Goal: Transaction & Acquisition: Obtain resource

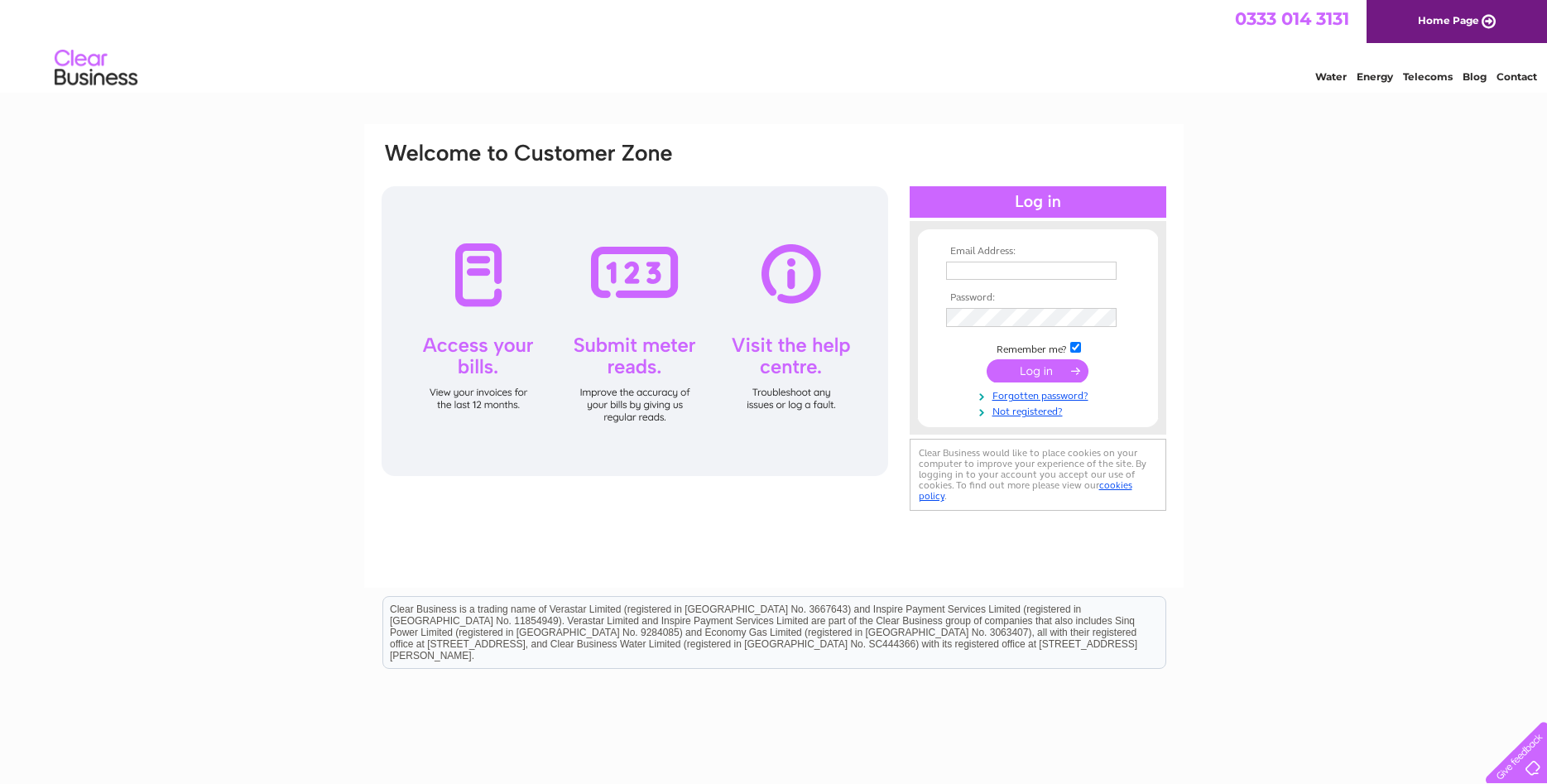
click at [1005, 275] on input "text" at bounding box center [1031, 270] width 171 height 18
type input "info@unitedfishselling.co.uk"
click at [1015, 366] on input "submit" at bounding box center [1038, 371] width 102 height 23
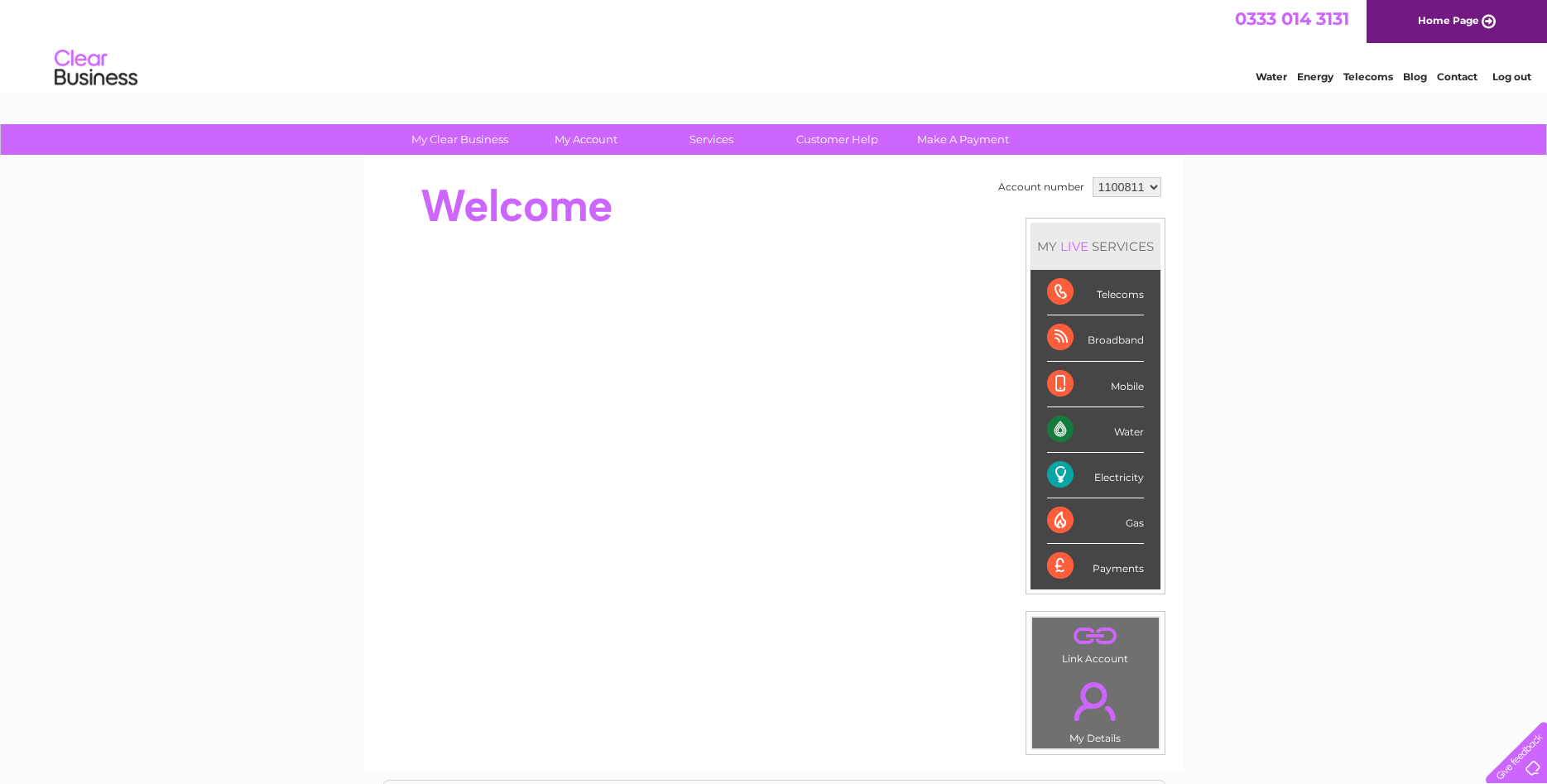
click option "1100811" at bounding box center [0, 0] width 0 height 0
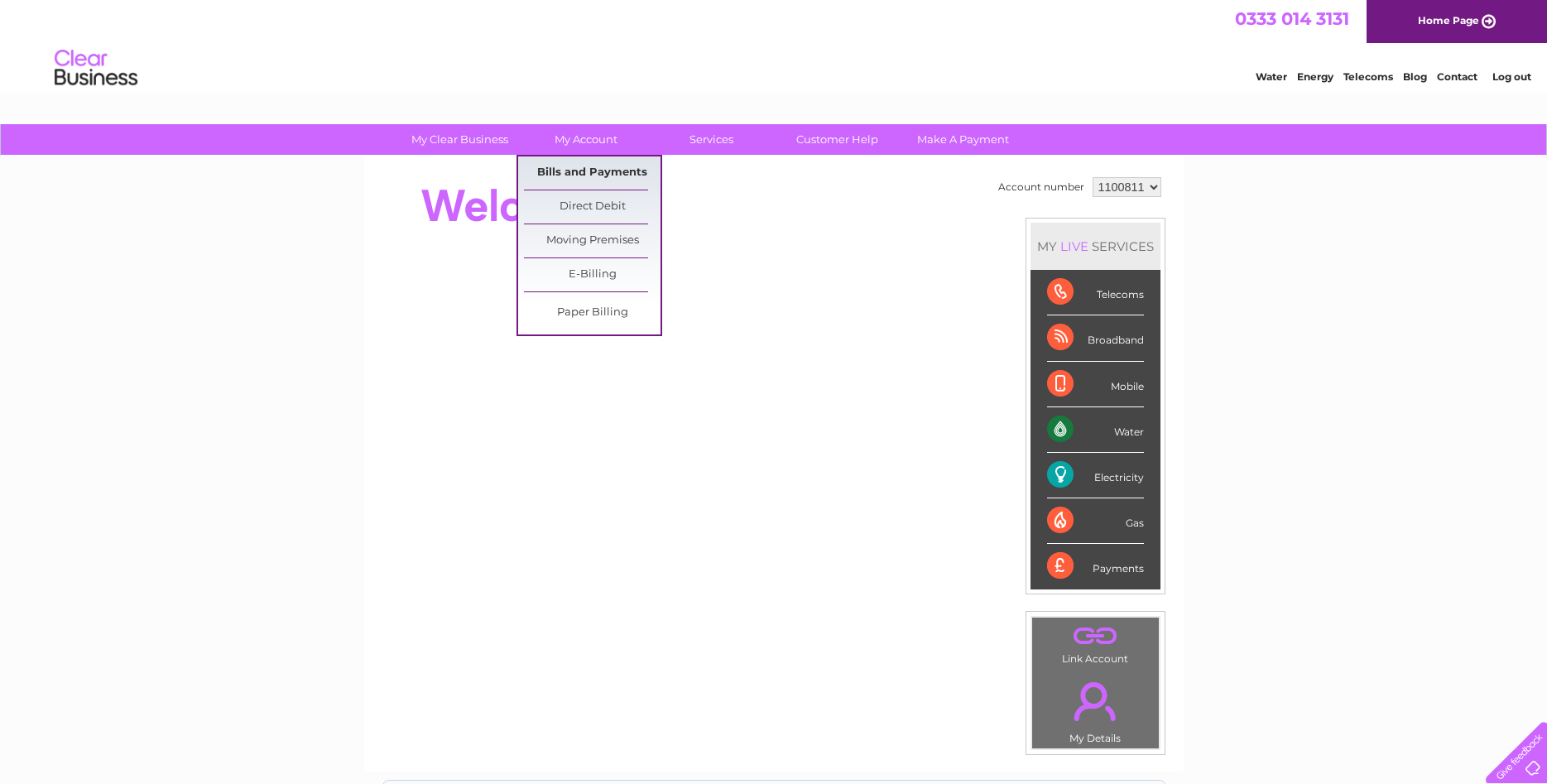
click at [586, 170] on link "Bills and Payments" at bounding box center [592, 173] width 137 height 33
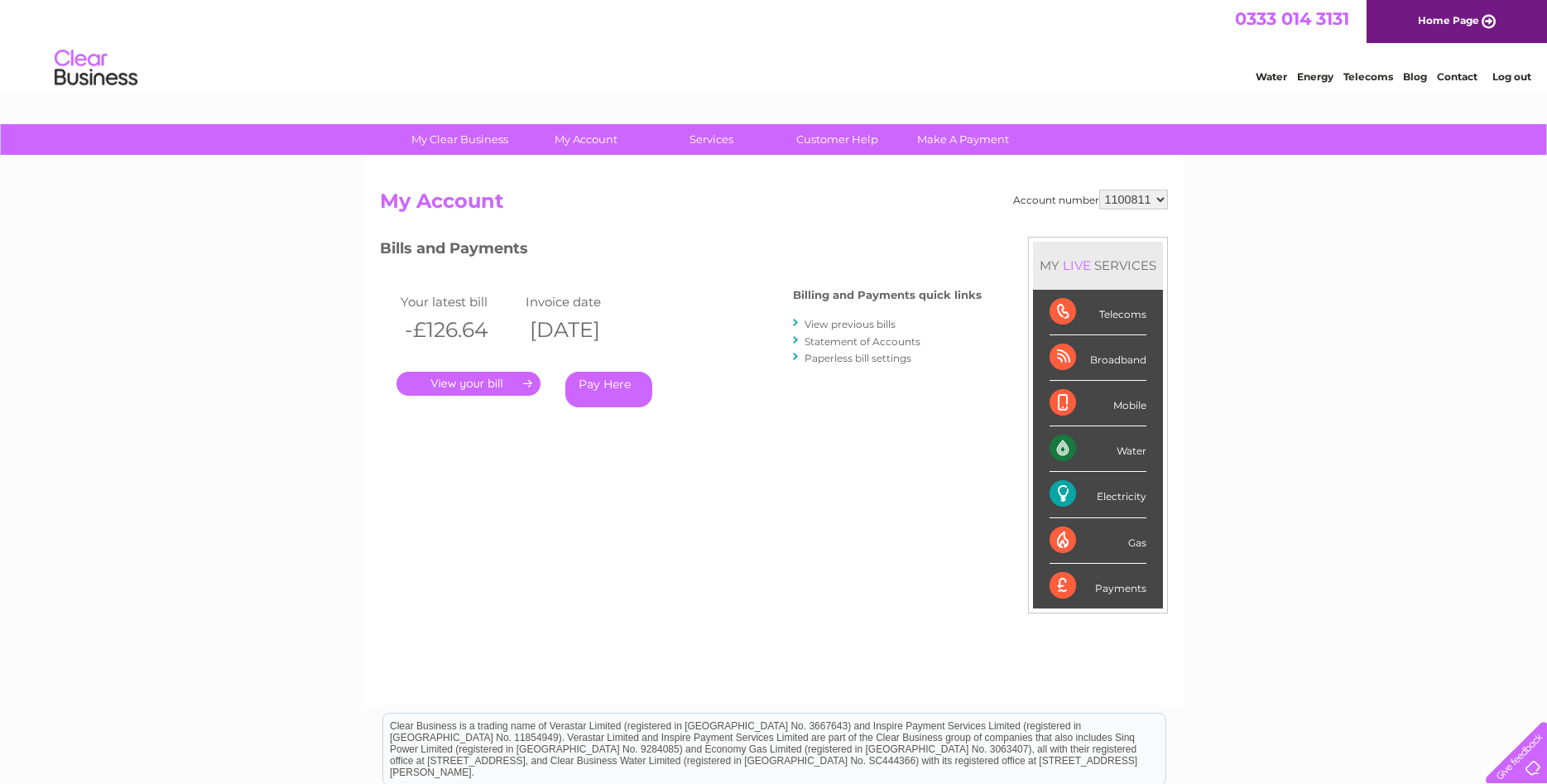
click at [460, 386] on link "." at bounding box center [468, 383] width 144 height 24
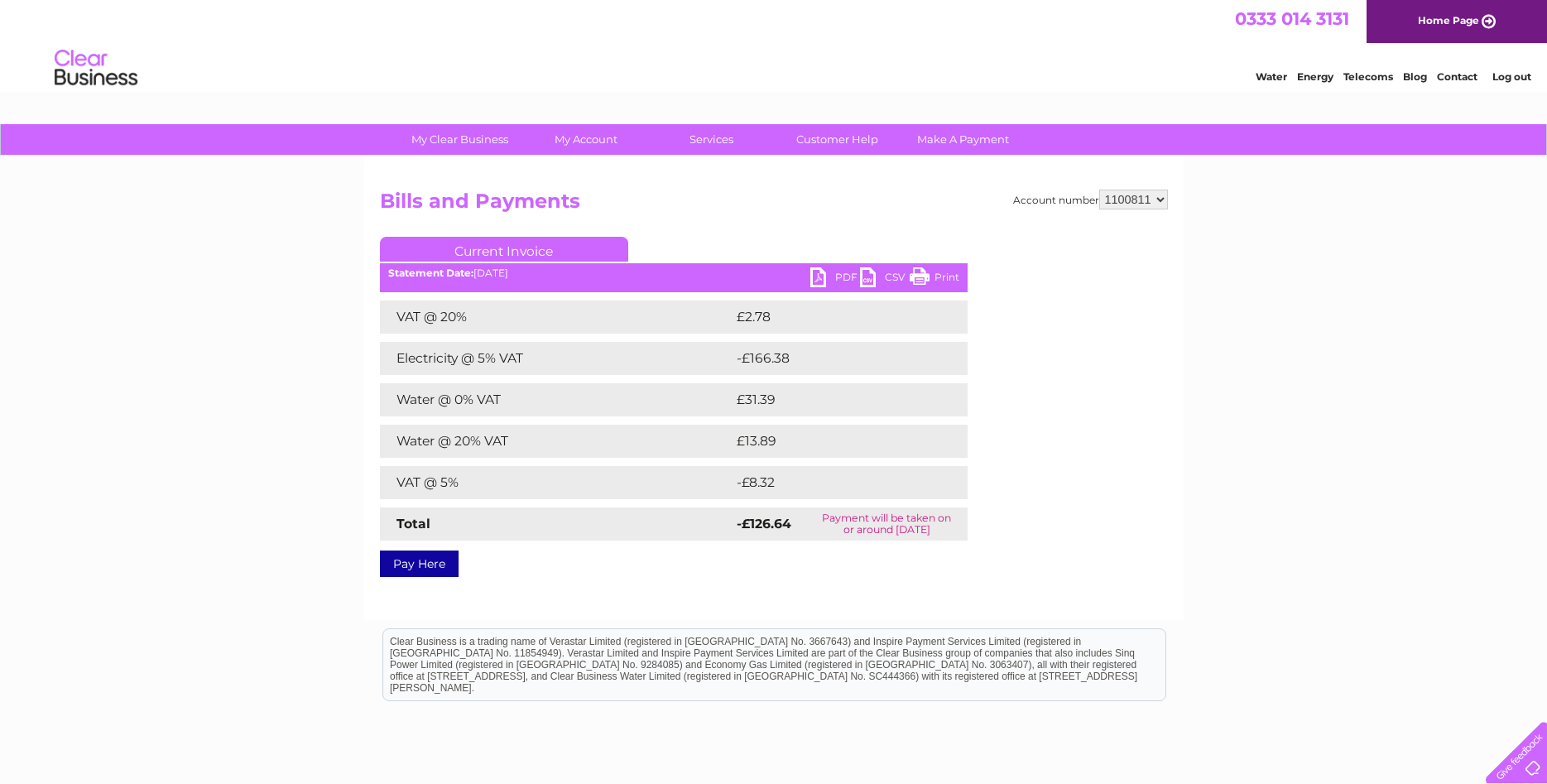
click at [815, 275] on link "PDF" at bounding box center [835, 279] width 50 height 24
click at [1099, 190] on select "1100811 1133712" at bounding box center [1133, 200] width 68 height 20
select select "1133712"
click option "1133712" at bounding box center [0, 0] width 0 height 0
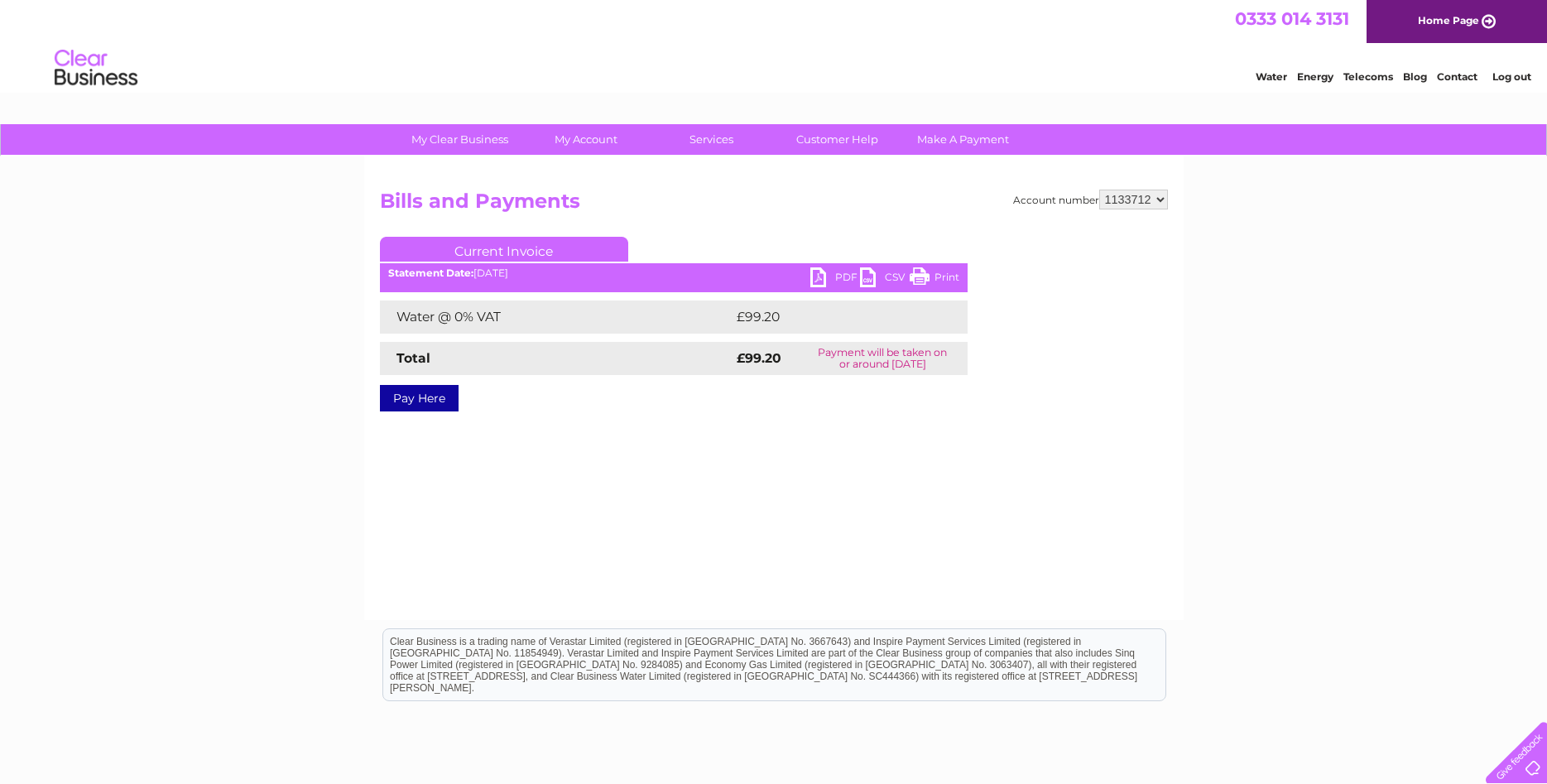
click at [824, 279] on link "PDF" at bounding box center [835, 279] width 50 height 24
